Goal: Task Accomplishment & Management: Use online tool/utility

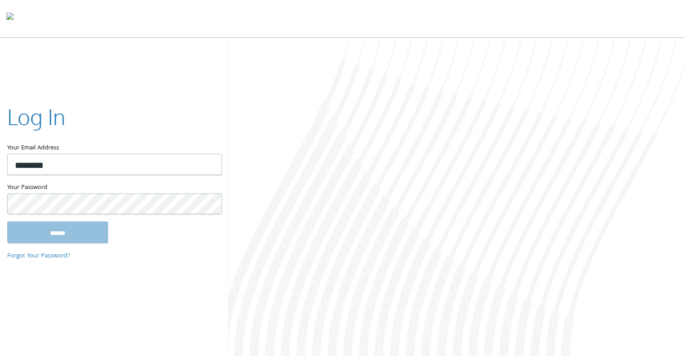
type input "**********"
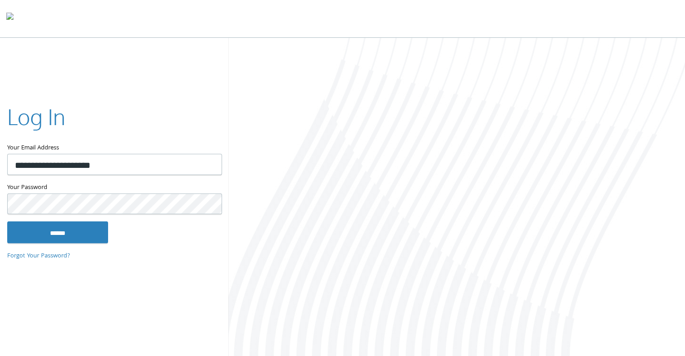
click at [7, 222] on input "******" at bounding box center [57, 233] width 101 height 22
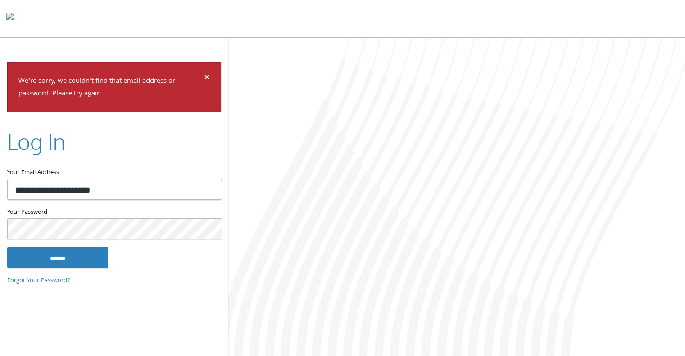
click at [7, 247] on input "******" at bounding box center [57, 258] width 101 height 22
